Goal: Transaction & Acquisition: Purchase product/service

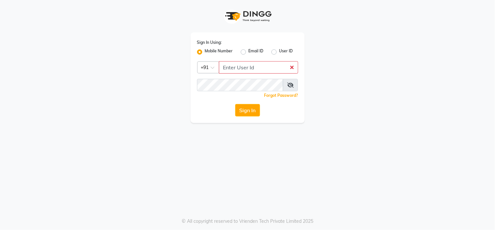
click at [238, 62] on input "Username" at bounding box center [258, 67] width 79 height 12
type input "8134949764"
click at [250, 110] on button "Sign In" at bounding box center [247, 110] width 25 height 12
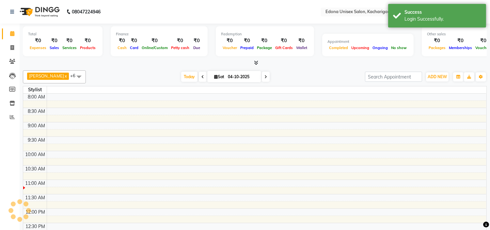
select select "en"
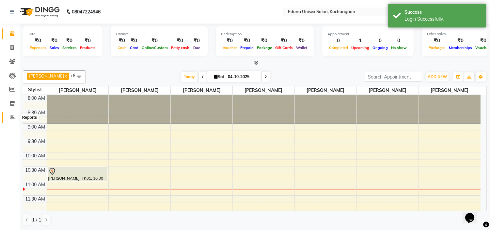
click at [8, 115] on span at bounding box center [12, 117] width 11 height 8
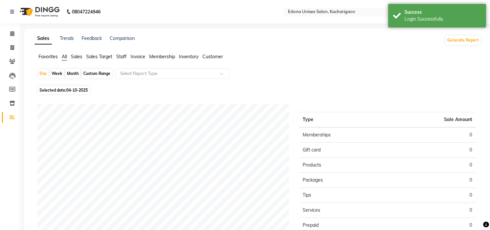
click at [92, 54] on span "Sales Target" at bounding box center [99, 57] width 26 height 6
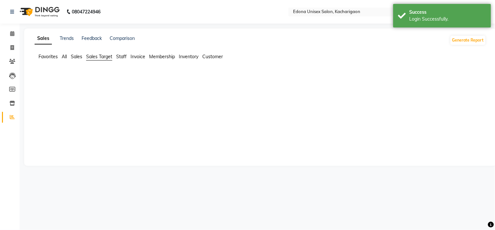
click at [80, 58] on span "Sales" at bounding box center [76, 57] width 11 height 6
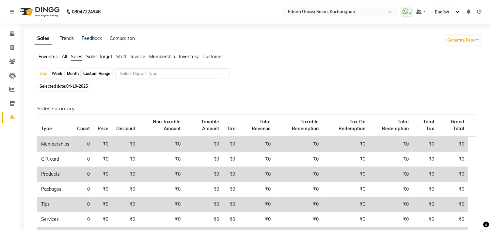
click at [74, 73] on div "Month" at bounding box center [72, 73] width 15 height 9
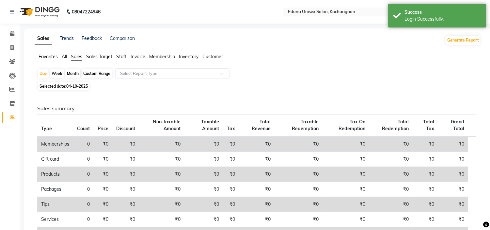
select select "10"
select select "2025"
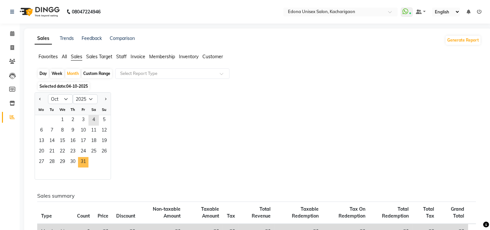
click at [88, 164] on div "27 28 29 30 31" at bounding box center [73, 162] width 76 height 10
click at [62, 119] on span "1" at bounding box center [62, 120] width 10 height 10
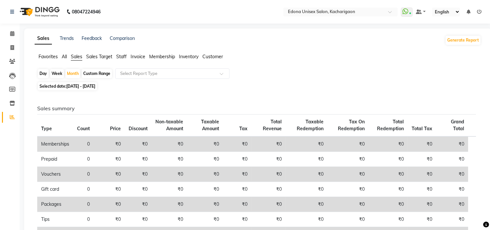
click at [123, 57] on span "Staff" at bounding box center [121, 57] width 10 height 6
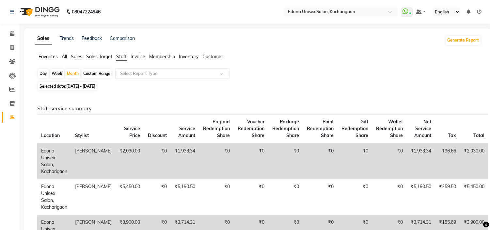
click at [132, 71] on input "text" at bounding box center [166, 73] width 94 height 7
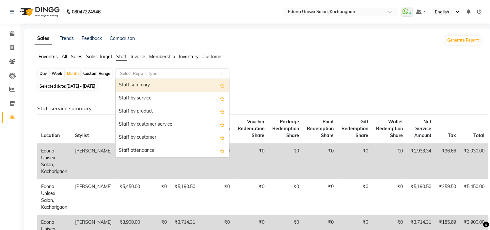
click at [163, 87] on div "Staff summary" at bounding box center [173, 85] width 114 height 13
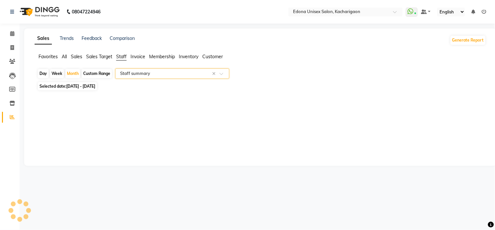
select select "csv"
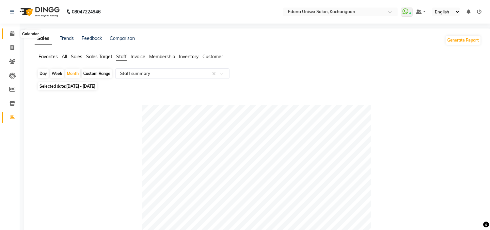
click at [10, 32] on icon at bounding box center [12, 33] width 4 height 5
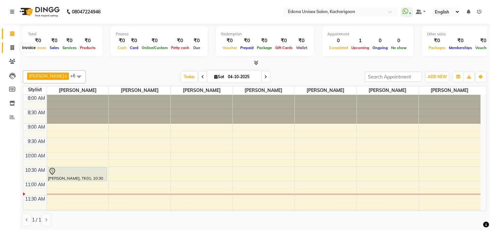
click at [10, 47] on icon at bounding box center [12, 47] width 4 height 5
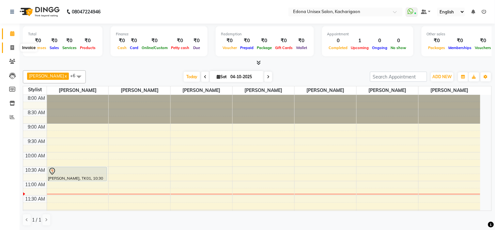
select select "service"
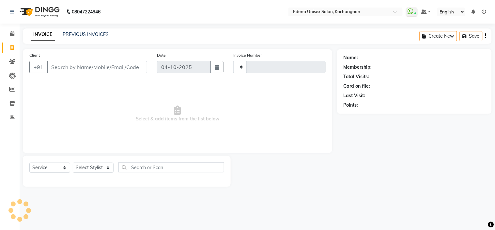
type input "2721"
select select "5389"
click at [11, 33] on icon at bounding box center [12, 33] width 4 height 5
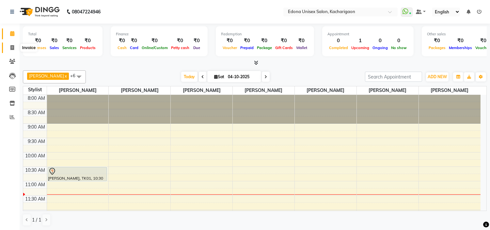
click at [11, 48] on icon at bounding box center [12, 47] width 4 height 5
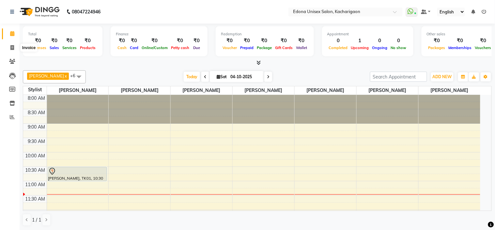
select select "service"
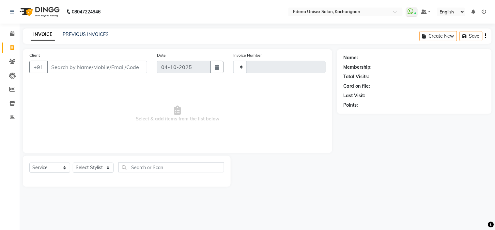
type input "2721"
select select "5389"
click at [94, 37] on link "PREVIOUS INVOICES" at bounding box center [86, 34] width 46 height 6
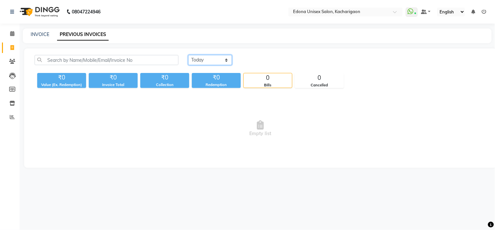
click at [193, 59] on select "[DATE] [DATE] Custom Range" at bounding box center [210, 60] width 44 height 10
select select "yesterday"
click at [188, 55] on select "[DATE] [DATE] Custom Range" at bounding box center [210, 60] width 44 height 10
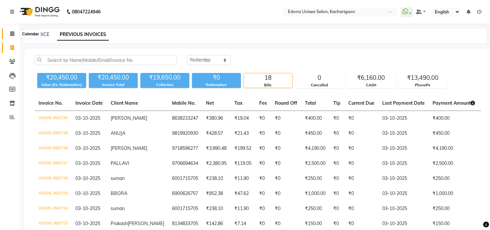
click at [14, 32] on span at bounding box center [12, 34] width 11 height 8
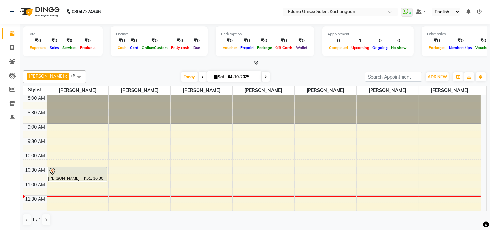
click at [265, 76] on icon at bounding box center [266, 77] width 3 height 4
type input "05-10-2025"
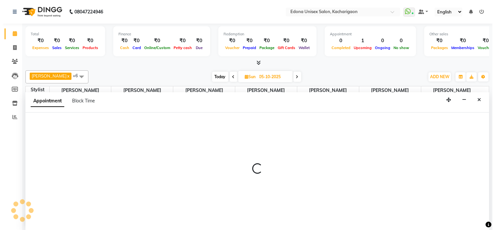
scroll to position [0, 0]
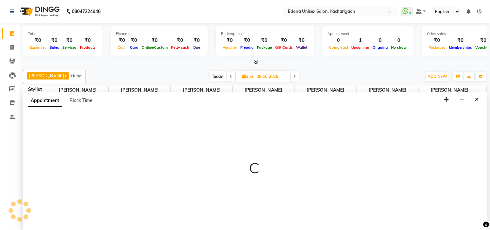
select select "82439"
select select "tentative"
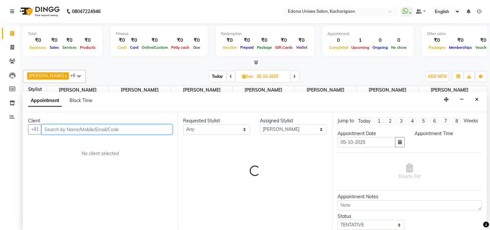
select select "660"
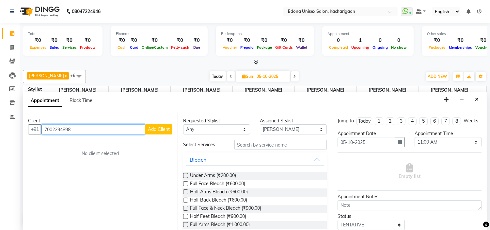
type input "7002294898"
click at [165, 130] on span "Add Client" at bounding box center [159, 129] width 22 height 6
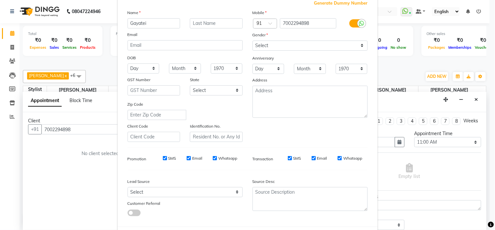
scroll to position [0, 0]
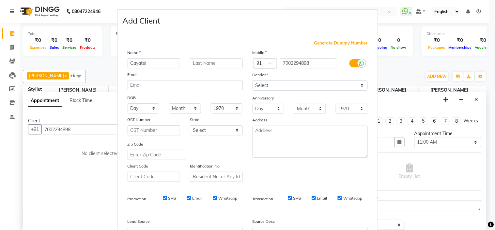
click at [142, 64] on input "Gayatei" at bounding box center [154, 63] width 53 height 10
type input "Gayatri"
click at [284, 88] on select "Select [DEMOGRAPHIC_DATA] [DEMOGRAPHIC_DATA] Other Prefer Not To Say" at bounding box center [310, 85] width 115 height 10
select select "[DEMOGRAPHIC_DATA]"
click at [253, 80] on select "Select [DEMOGRAPHIC_DATA] [DEMOGRAPHIC_DATA] Other Prefer Not To Say" at bounding box center [310, 85] width 115 height 10
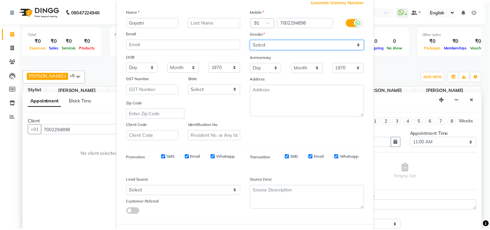
scroll to position [72, 0]
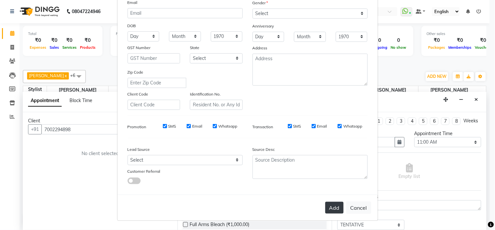
click at [332, 207] on button "Add" at bounding box center [335, 207] width 18 height 12
select select
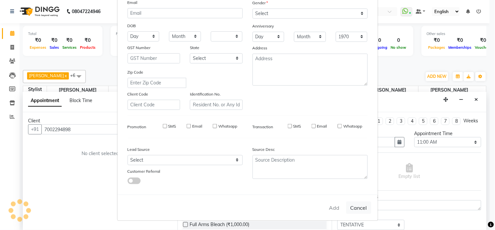
select select
checkbox input "false"
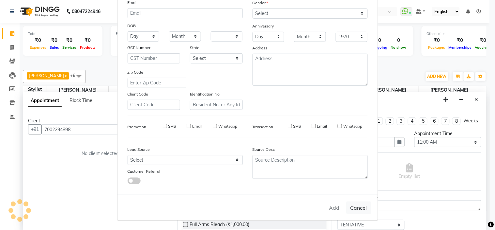
checkbox input "false"
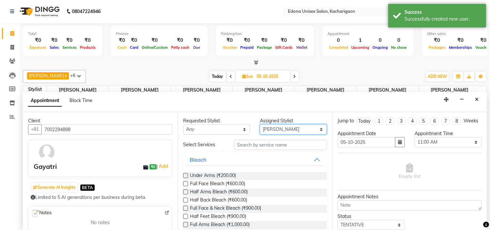
click at [295, 127] on select "Select Admin Anchuli [PERSON_NAME] Sonar Bir Basumtary [PERSON_NAME] [PERSON_NA…" at bounding box center [293, 129] width 67 height 10
click at [260, 124] on select "Select Admin Anchuli [PERSON_NAME] Sonar Bir Basumtary [PERSON_NAME] [PERSON_NA…" at bounding box center [293, 129] width 67 height 10
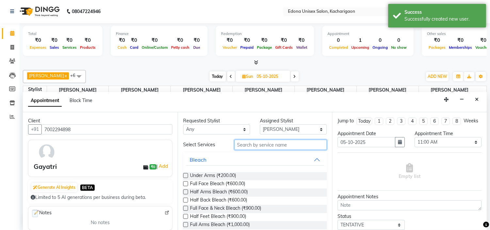
click at [280, 143] on input "text" at bounding box center [280, 144] width 93 height 10
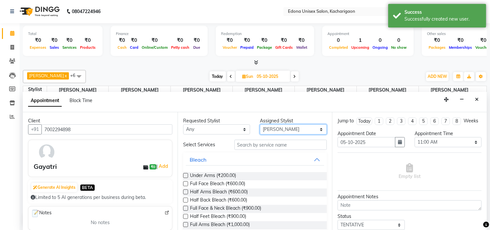
click at [278, 129] on select "Select Admin Anchuli [PERSON_NAME] Sonar Bir Basumtary [PERSON_NAME] [PERSON_NA…" at bounding box center [293, 129] width 67 height 10
select select "35937"
click at [260, 124] on select "Select Admin Anchuli [PERSON_NAME] Sonar Bir Basumtary [PERSON_NAME] [PERSON_NA…" at bounding box center [293, 129] width 67 height 10
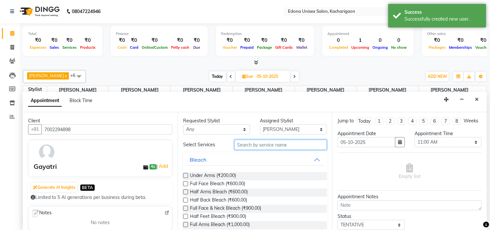
click at [277, 146] on input "text" at bounding box center [280, 144] width 93 height 10
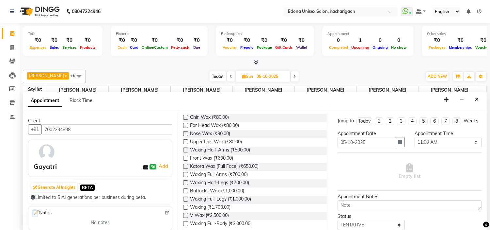
scroll to position [67, 0]
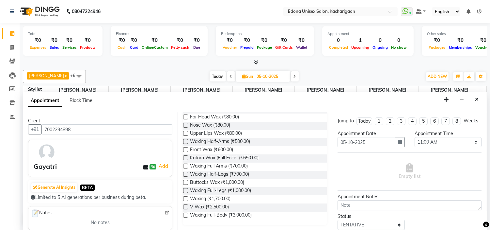
type input "wax"
click at [185, 189] on label at bounding box center [185, 190] width 5 height 5
click at [185, 189] on input "checkbox" at bounding box center [185, 191] width 4 height 4
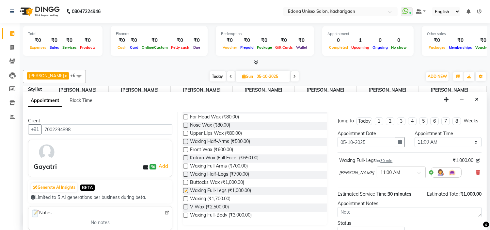
checkbox input "false"
click at [185, 166] on label at bounding box center [185, 165] width 5 height 5
click at [185, 166] on input "checkbox" at bounding box center [185, 166] width 4 height 4
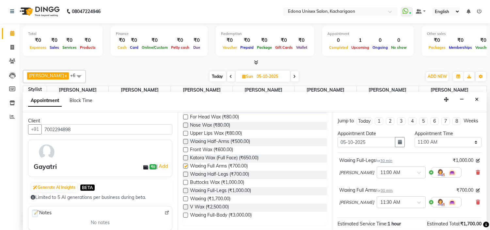
checkbox input "false"
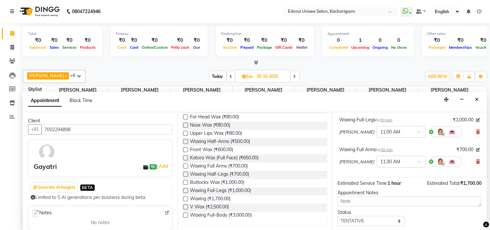
scroll to position [84, 0]
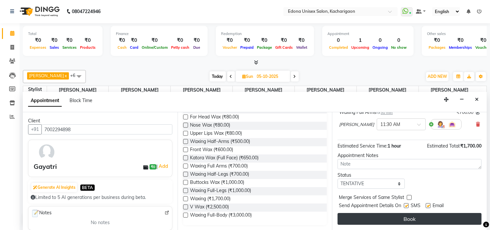
click at [417, 220] on button "Book" at bounding box center [410, 219] width 144 height 12
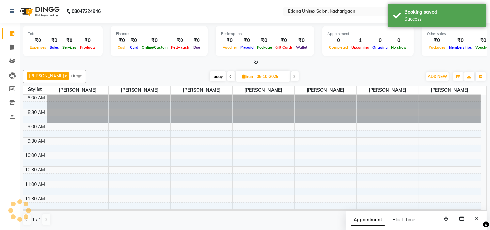
scroll to position [0, 0]
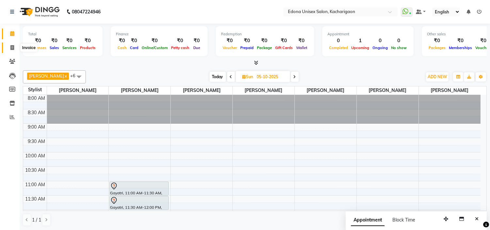
click at [14, 49] on icon at bounding box center [12, 47] width 4 height 5
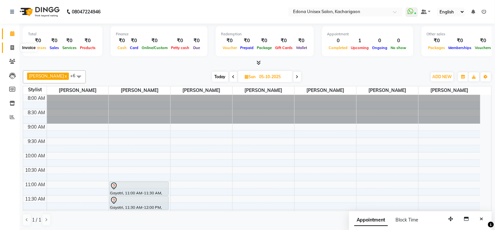
select select "service"
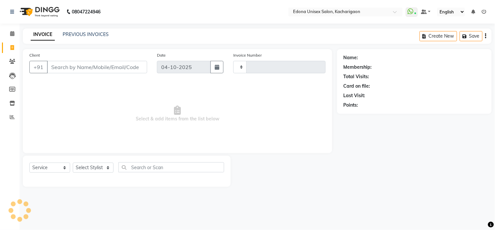
type input "2721"
select select "5389"
click at [86, 168] on select "Select Stylist" at bounding box center [93, 167] width 41 height 10
select select "77350"
click at [73, 163] on select "Select Stylist Admin Anchuli [PERSON_NAME] Sonar Bir Basumtary [PERSON_NAME] [P…" at bounding box center [93, 167] width 41 height 10
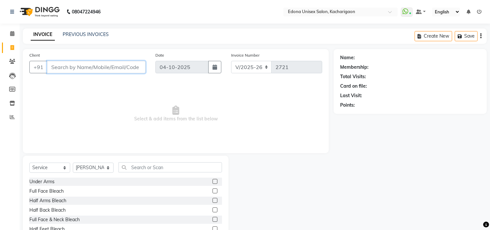
click at [101, 67] on input "Client" at bounding box center [96, 67] width 99 height 12
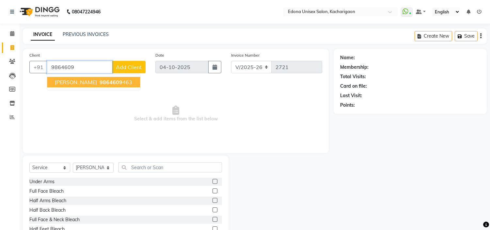
click at [103, 81] on span "9864609" at bounding box center [111, 82] width 23 height 7
type input "9864609463"
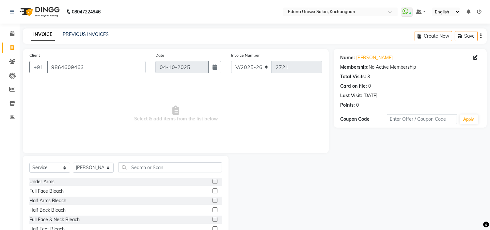
click at [170, 161] on div "Select Service Product Membership Package Voucher Prepaid Gift Card Select Styl…" at bounding box center [126, 203] width 206 height 96
click at [173, 165] on input "text" at bounding box center [171, 167] width 104 height 10
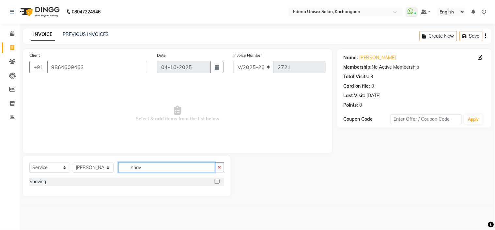
type input "shav"
click at [217, 180] on label at bounding box center [217, 181] width 5 height 5
click at [217, 180] on input "checkbox" at bounding box center [217, 181] width 4 height 4
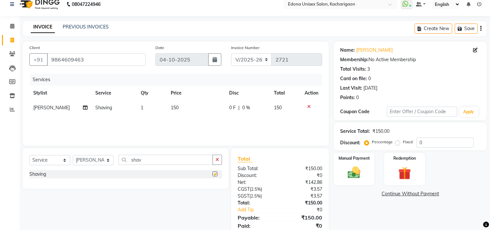
checkbox input "false"
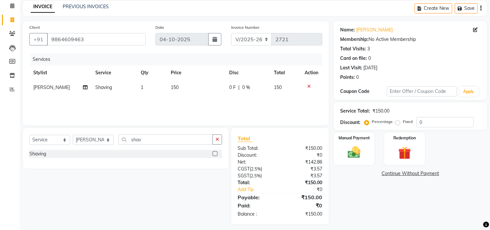
scroll to position [31, 0]
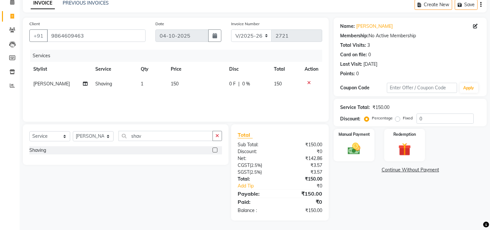
click at [175, 84] on span "150" at bounding box center [175, 84] width 8 height 6
select select "77350"
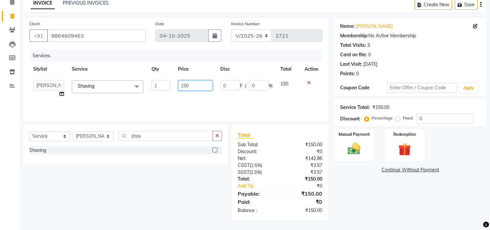
click at [188, 80] on input "150" at bounding box center [195, 85] width 34 height 10
type input "1"
type input "200"
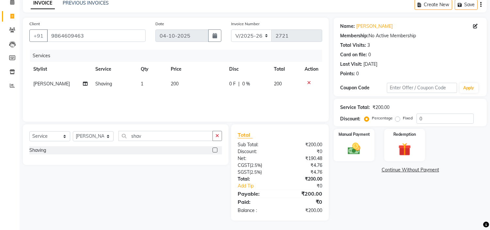
click at [201, 103] on div "Services Stylist Service Qty Price Disc Total Action [PERSON_NAME] Shaving 1 20…" at bounding box center [175, 82] width 293 height 65
click at [357, 149] on img at bounding box center [355, 148] width 22 height 15
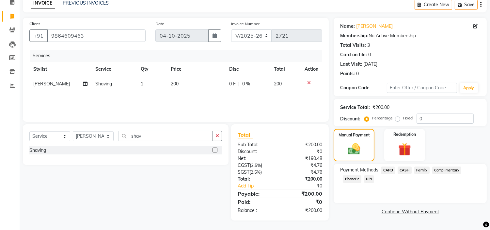
click at [404, 170] on span "CASH" at bounding box center [405, 170] width 14 height 8
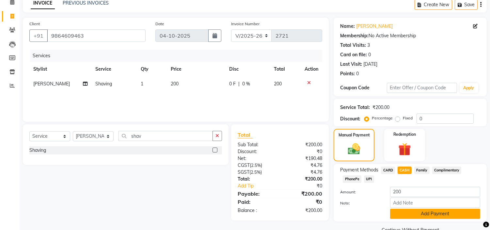
click at [418, 210] on button "Add Payment" at bounding box center [435, 213] width 90 height 10
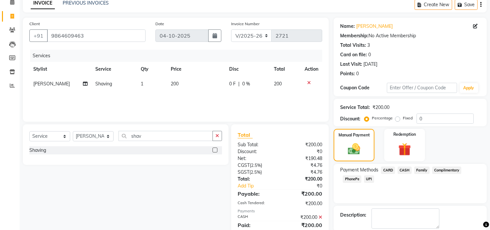
scroll to position [64, 0]
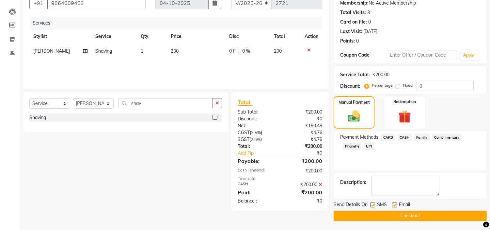
click at [419, 210] on button "Checkout" at bounding box center [410, 215] width 153 height 10
